Goal: Task Accomplishment & Management: Manage account settings

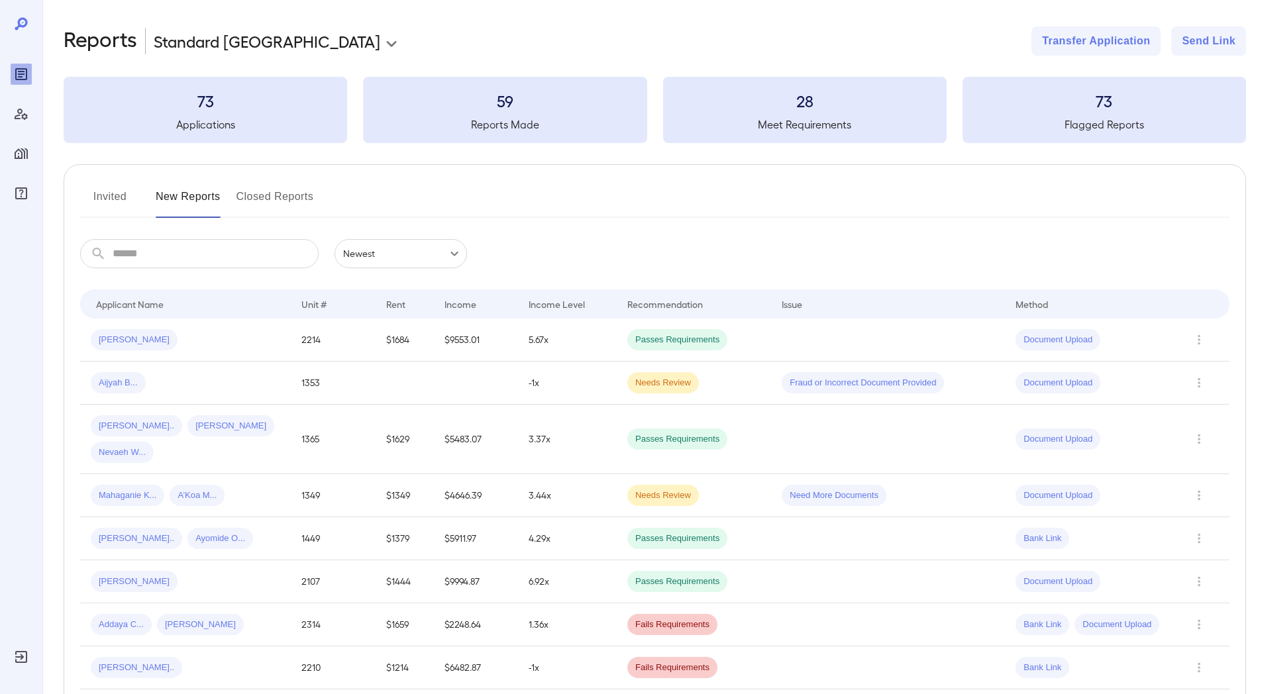
click at [21, 77] on icon "Reports" at bounding box center [21, 74] width 7 height 7
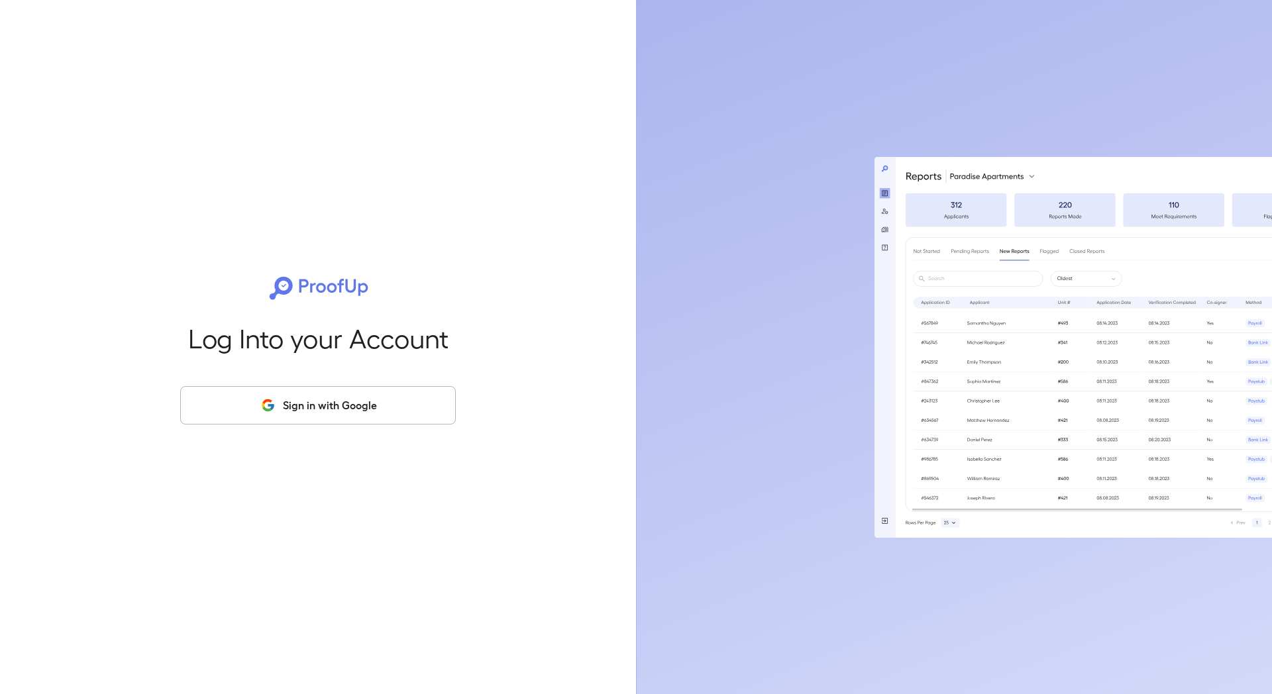
click at [299, 44] on div "Log Into your Account Sign in with Google" at bounding box center [317, 347] width 593 height 694
click at [346, 411] on button "Sign in with Google" at bounding box center [318, 405] width 276 height 38
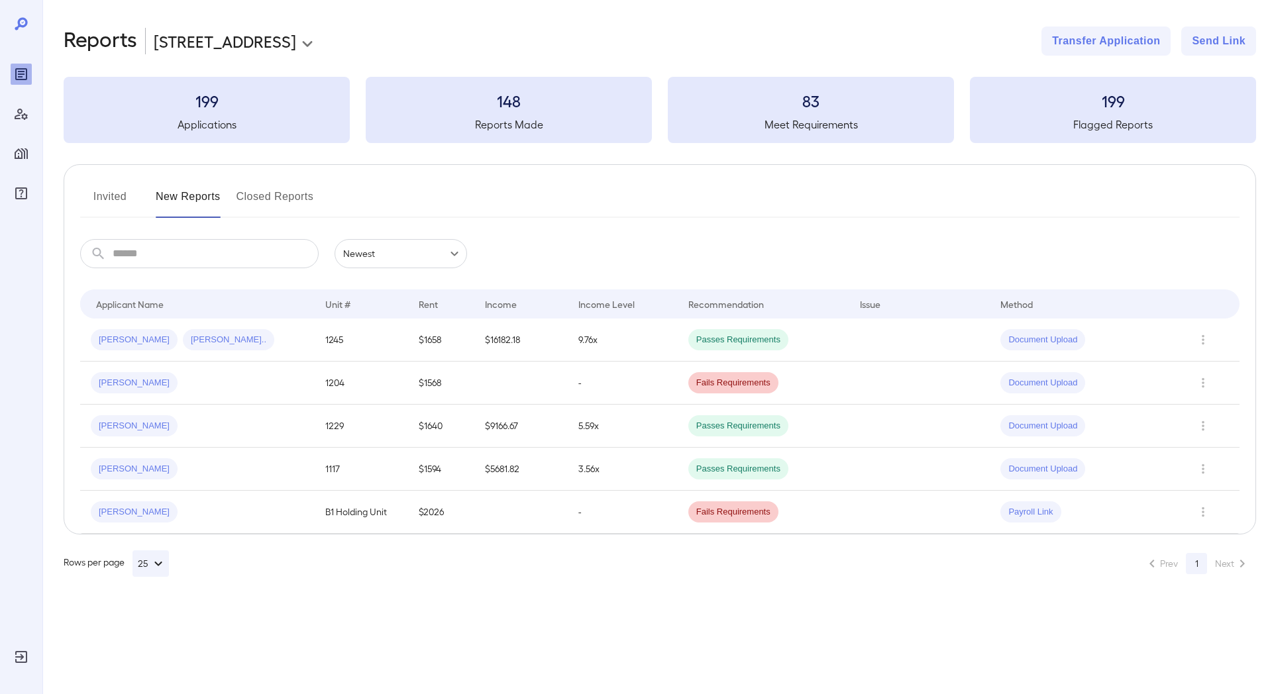
click at [240, 44] on body "**********" at bounding box center [636, 347] width 1272 height 694
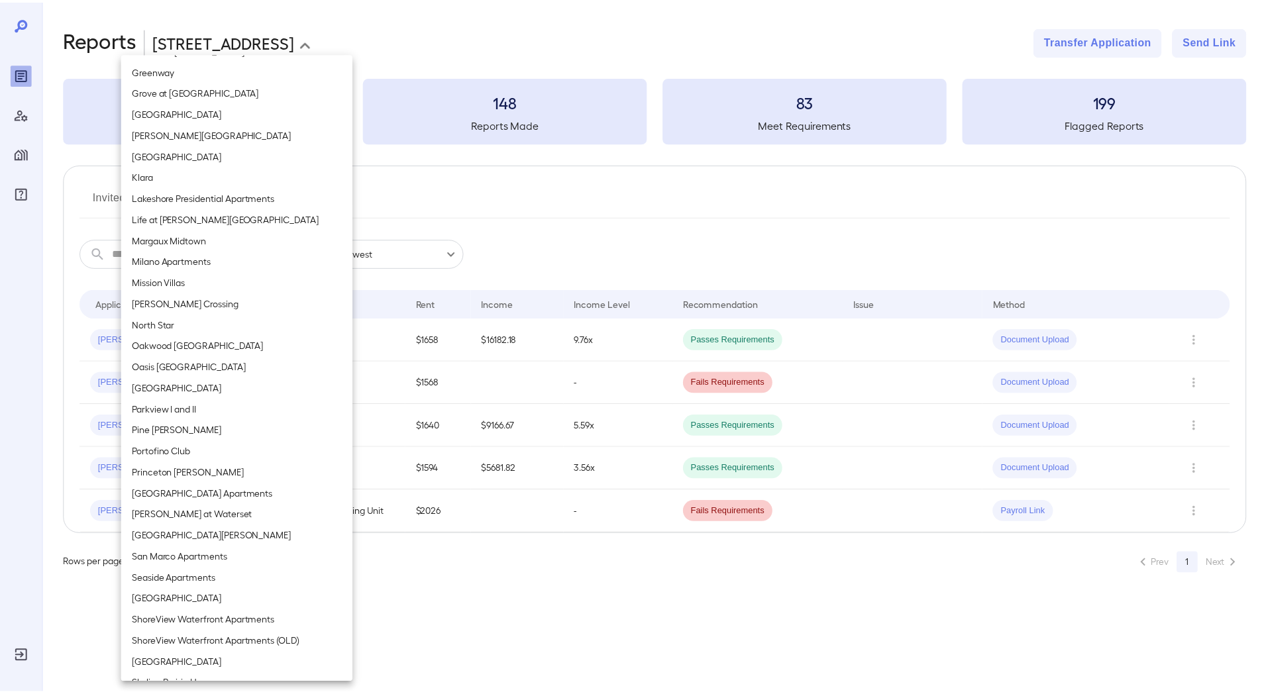
scroll to position [888, 0]
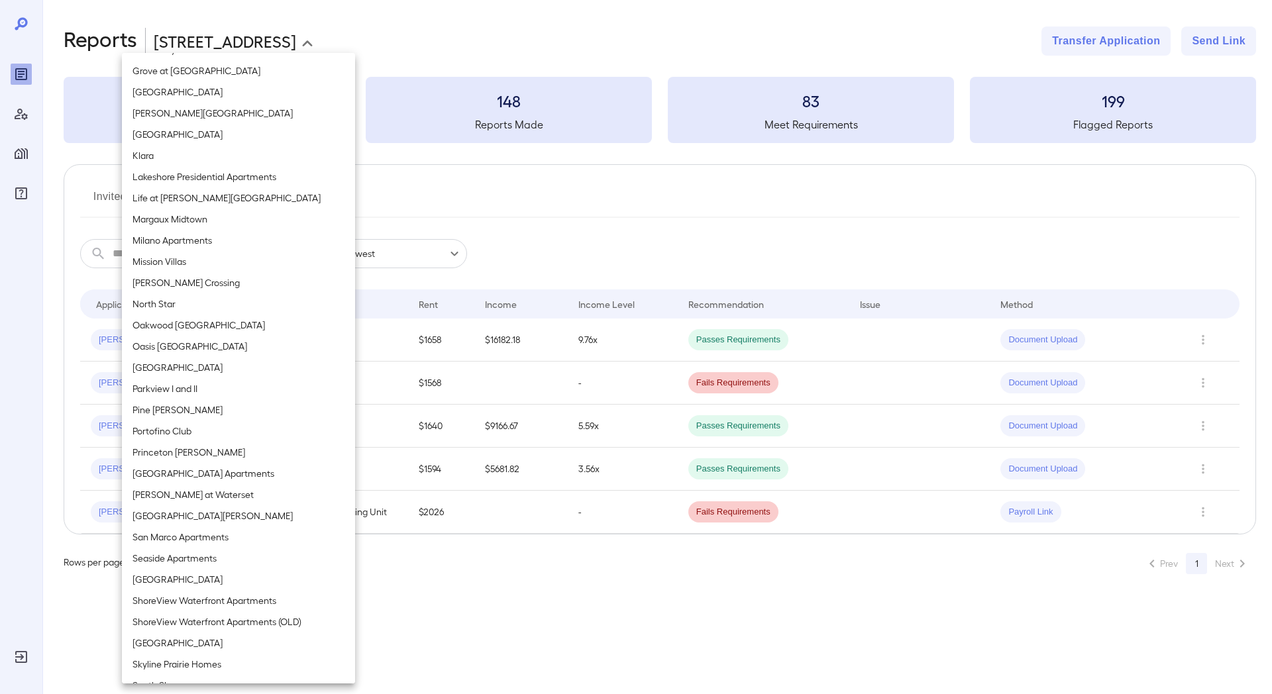
click at [19, 150] on div at bounding box center [636, 347] width 1272 height 694
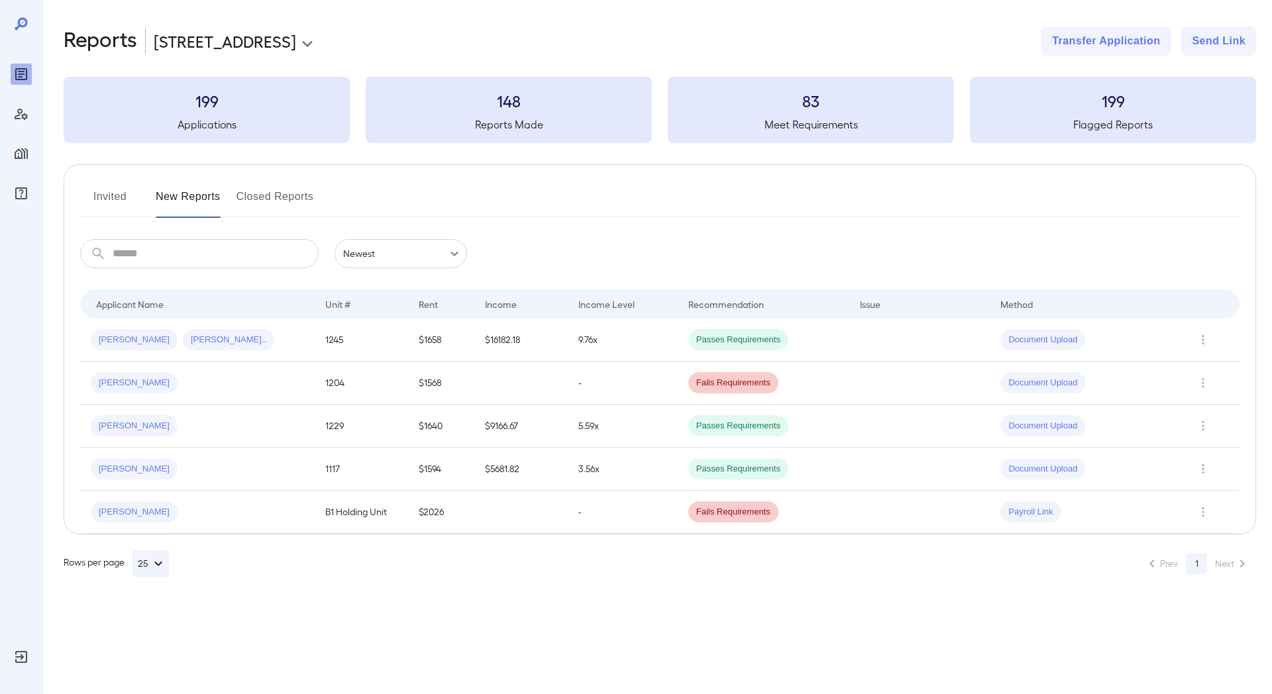
click at [21, 159] on icon "Manage Properties" at bounding box center [21, 154] width 16 height 16
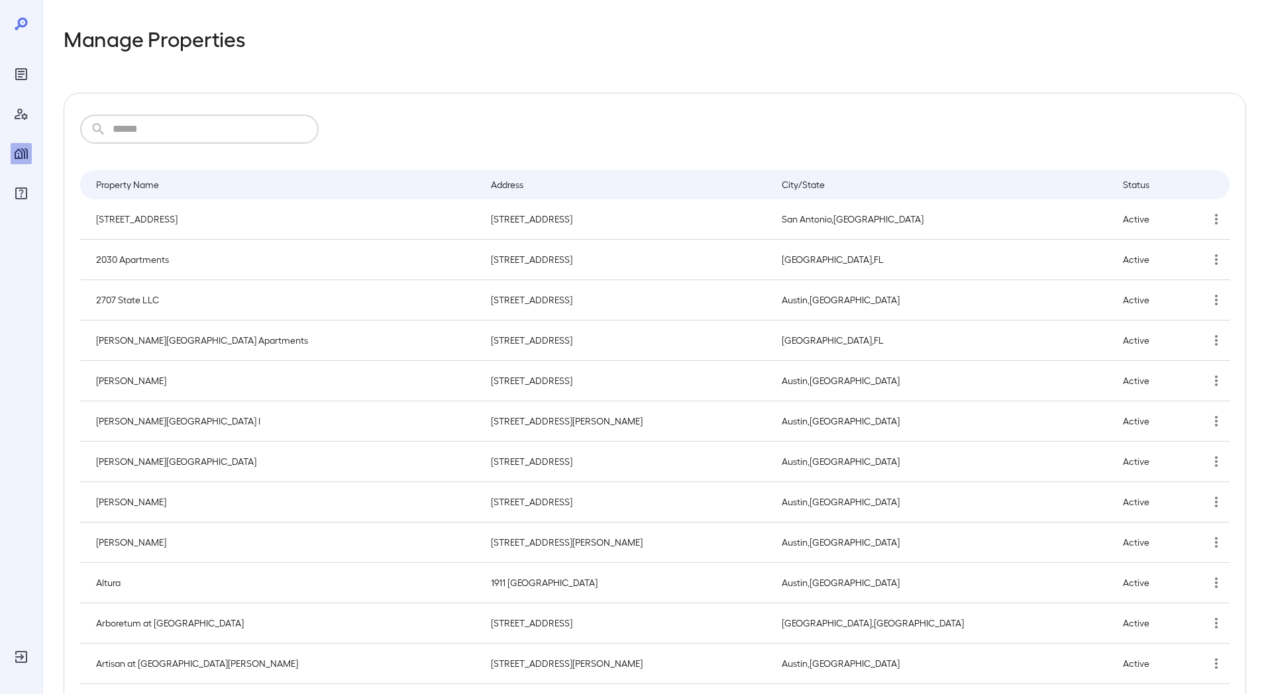
click at [189, 133] on input "text" at bounding box center [216, 129] width 206 height 29
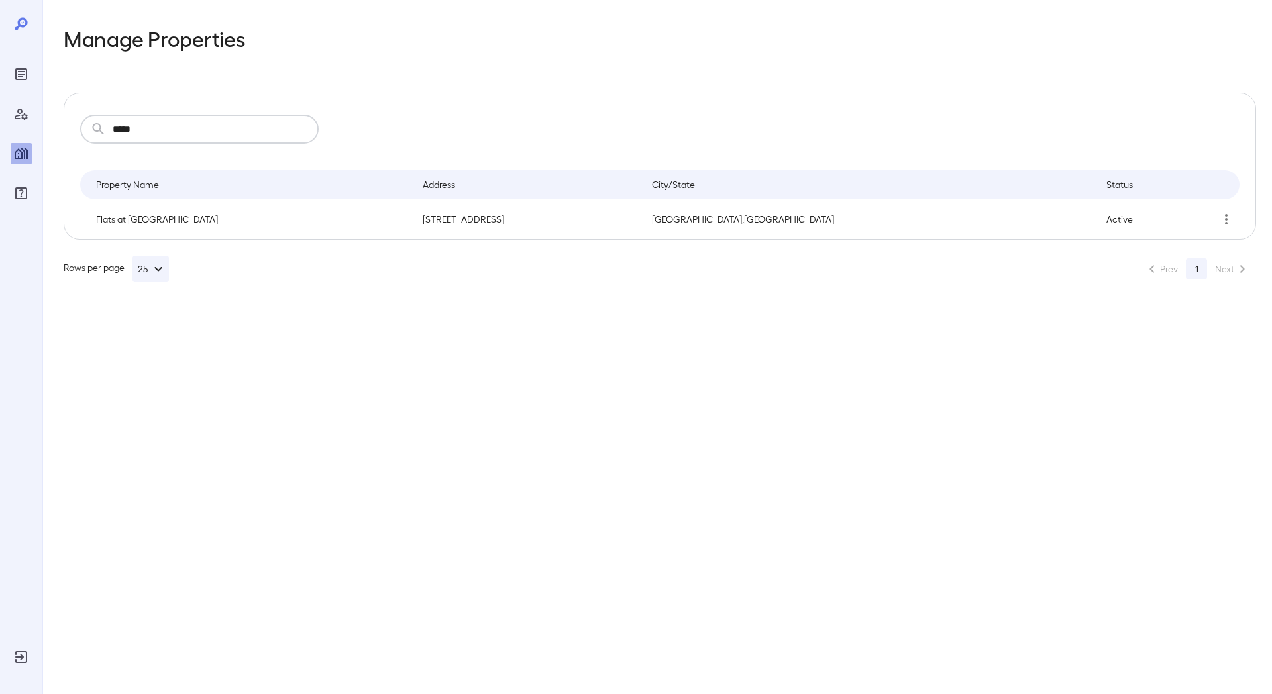
type input "*****"
click at [174, 217] on p "Flats at [GEOGRAPHIC_DATA]" at bounding box center [248, 219] width 305 height 13
click at [1229, 224] on icon "simple table" at bounding box center [1226, 219] width 16 height 16
click at [1186, 249] on p "Edit Property" at bounding box center [1190, 250] width 52 height 13
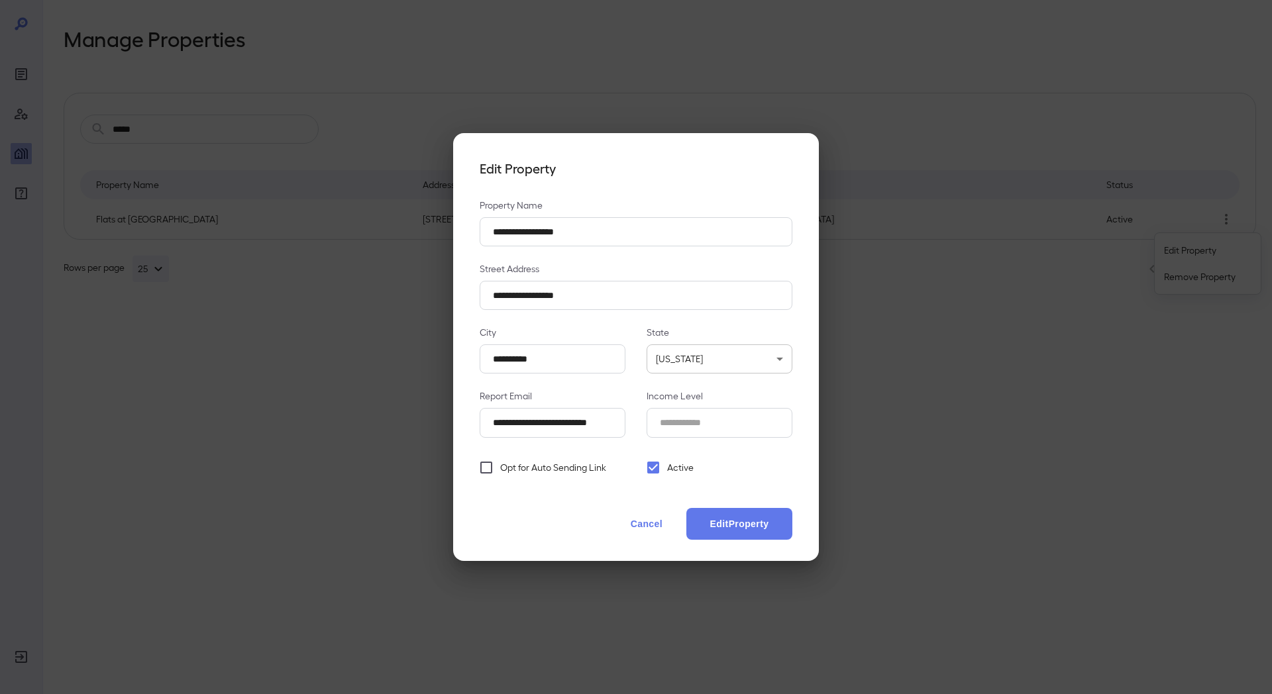
click at [648, 525] on button "Cancel" at bounding box center [646, 524] width 58 height 32
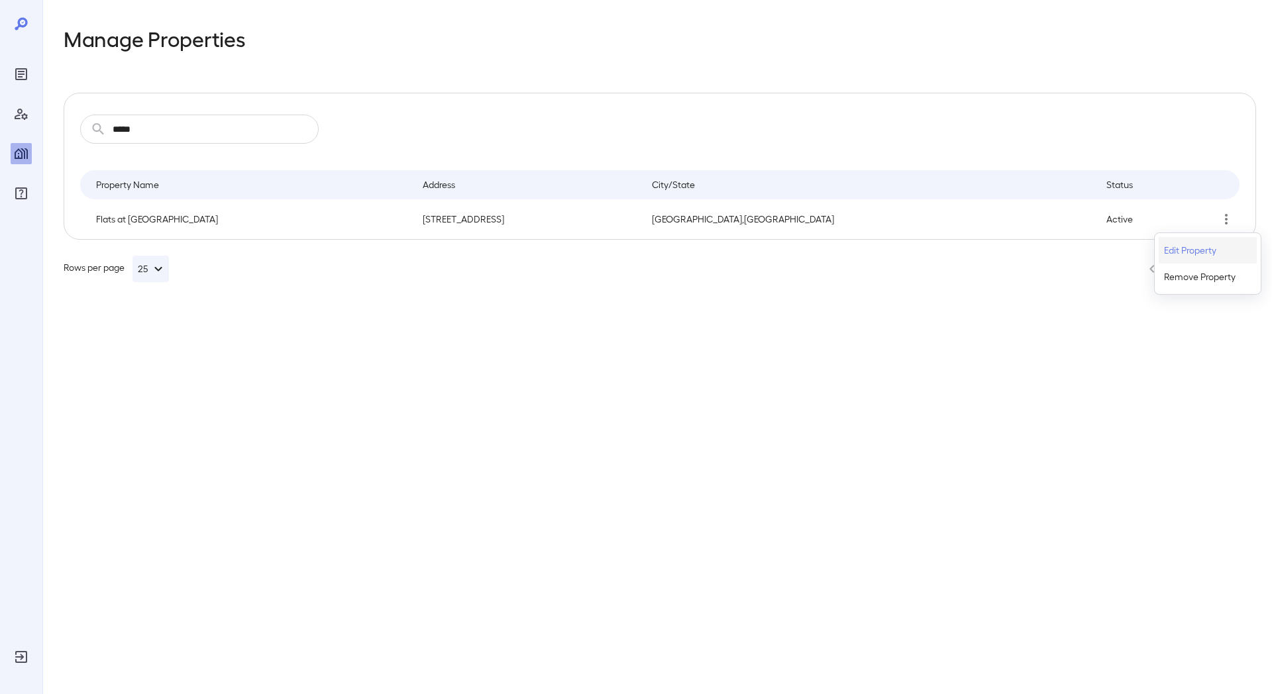
click at [1201, 252] on p "Edit Property" at bounding box center [1190, 250] width 52 height 13
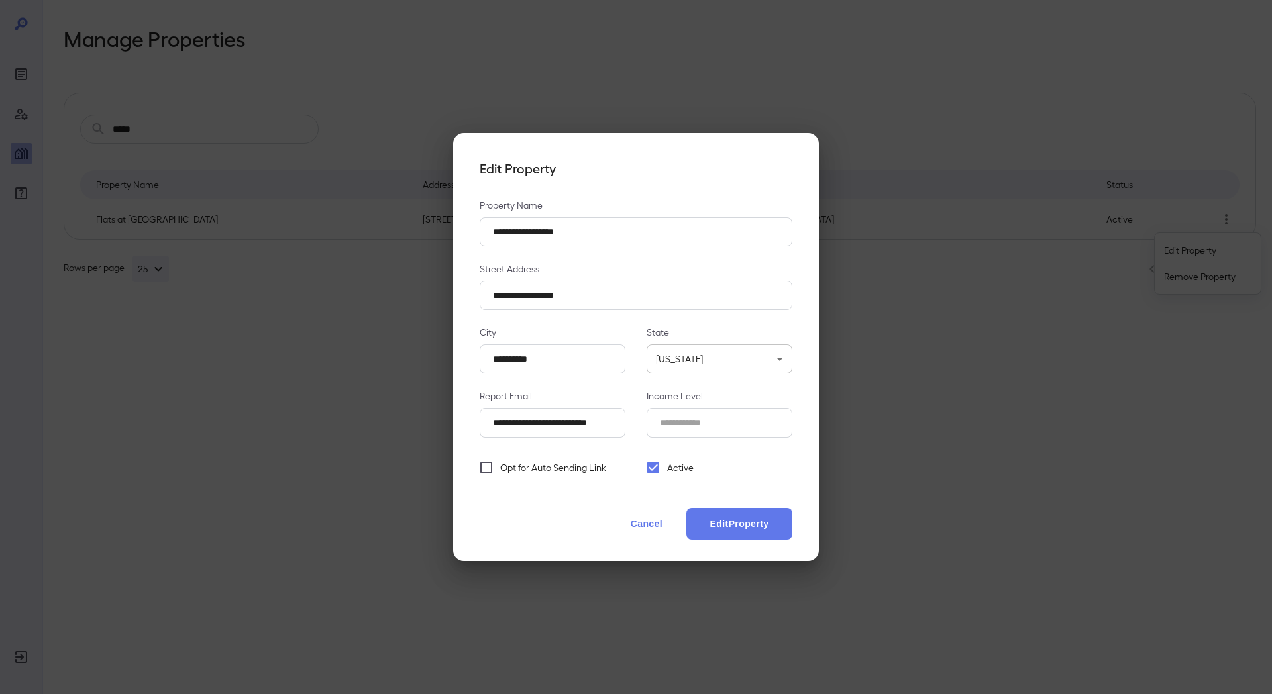
click at [726, 410] on Level_id "*" at bounding box center [719, 422] width 146 height 29
click at [776, 426] on Level_id "*" at bounding box center [719, 422] width 146 height 29
type Level_id "***"
click at [686, 508] on button "Edit Property" at bounding box center [739, 524] width 106 height 32
click at [734, 534] on button "Edit Property" at bounding box center [739, 524] width 106 height 32
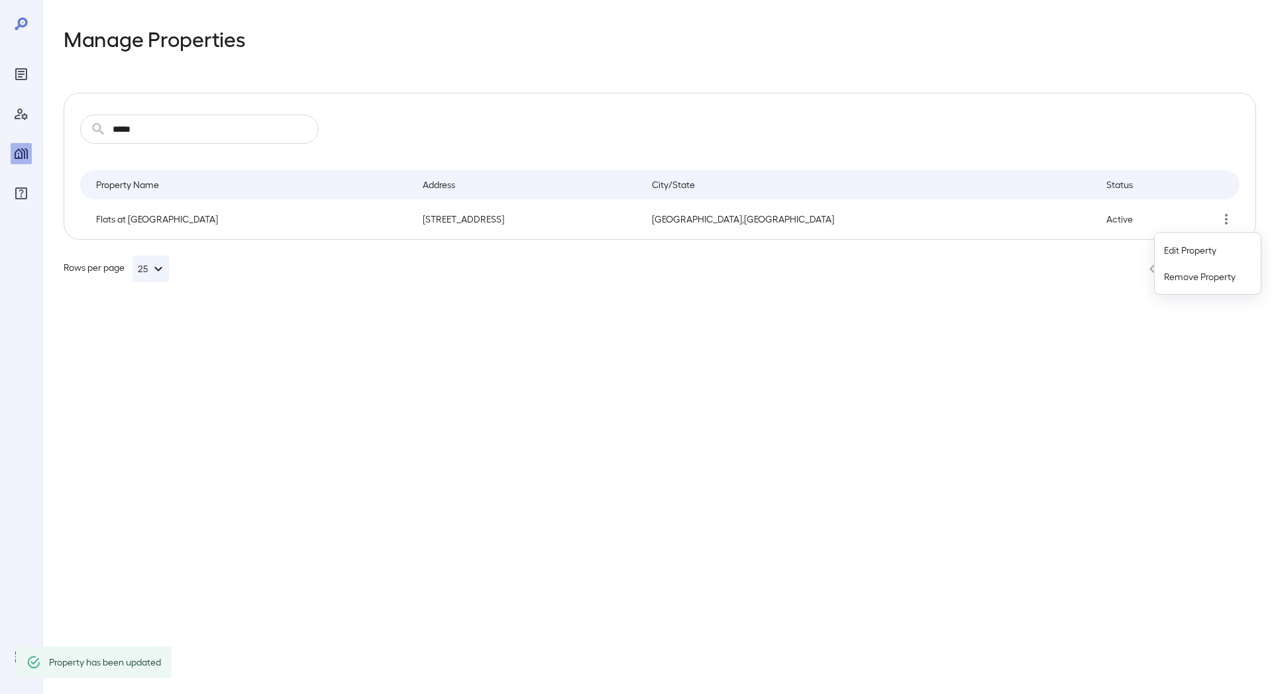
click at [16, 75] on div at bounding box center [636, 347] width 1272 height 694
click at [21, 74] on icon "Reports" at bounding box center [21, 74] width 7 height 7
